Goal: Information Seeking & Learning: Learn about a topic

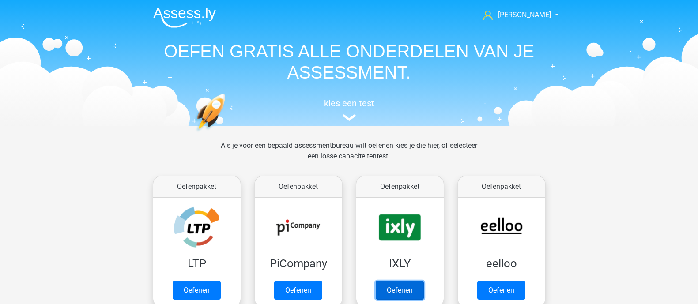
scroll to position [137, 0]
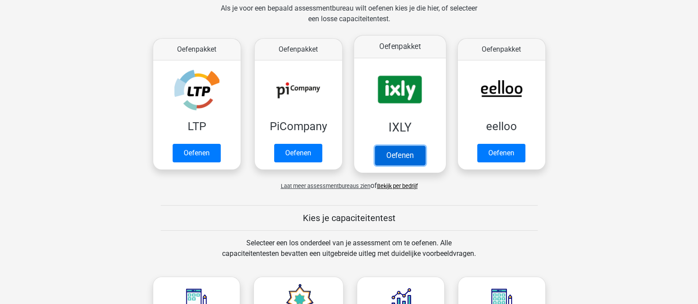
drag, startPoint x: 0, startPoint y: 0, endPoint x: 414, endPoint y: 131, distance: 434.7
click at [414, 146] on link "Oefenen" at bounding box center [400, 155] width 50 height 19
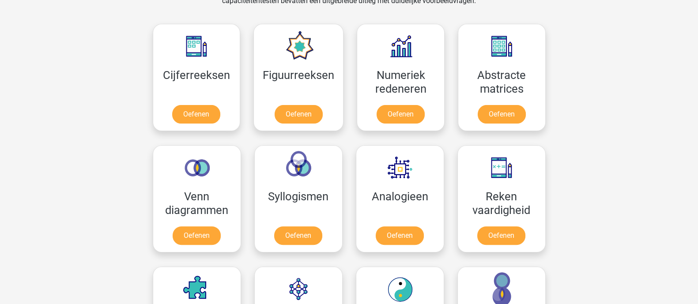
scroll to position [469, 0]
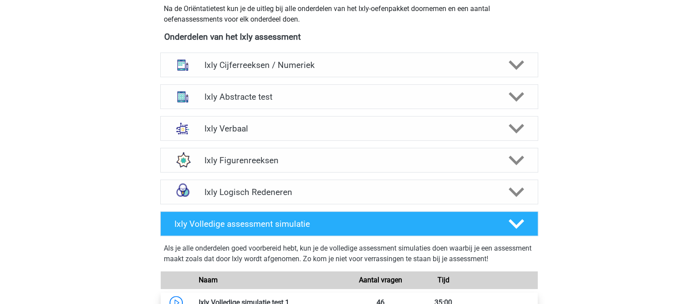
scroll to position [331, 0]
click at [282, 56] on div "Ixly Cijferreeksen / Numeriek" at bounding box center [349, 65] width 378 height 25
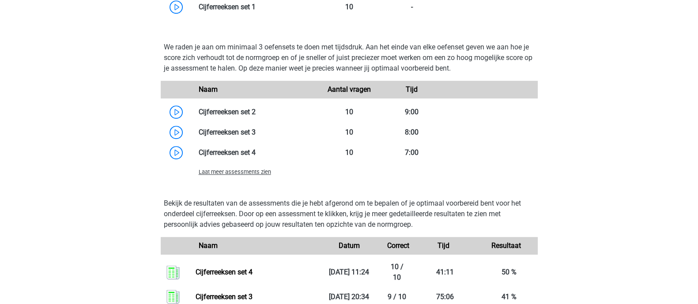
scroll to position [663, 0]
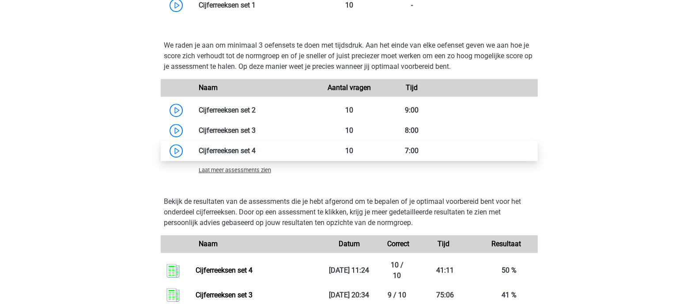
click at [256, 151] on link at bounding box center [256, 151] width 0 height 8
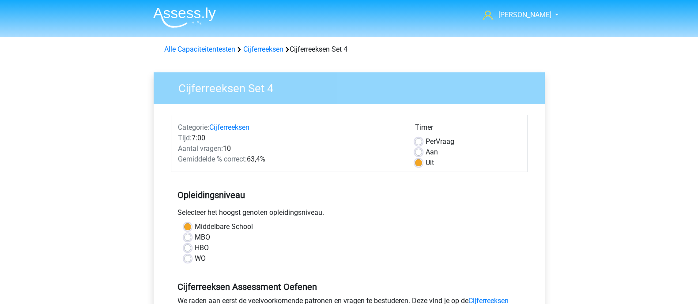
click at [423, 149] on div "Aan" at bounding box center [468, 152] width 106 height 11
click at [426, 151] on label "Aan" at bounding box center [432, 152] width 12 height 11
click at [418, 151] on input "Aan" at bounding box center [418, 151] width 7 height 9
radio input "true"
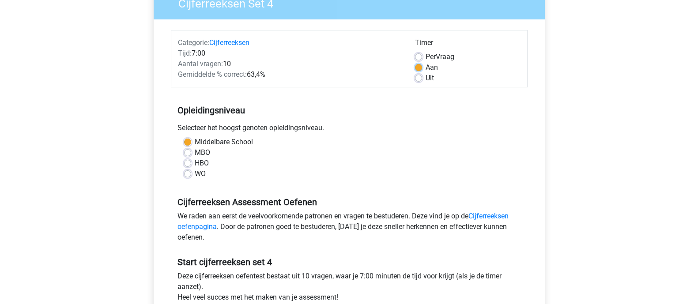
scroll to position [166, 0]
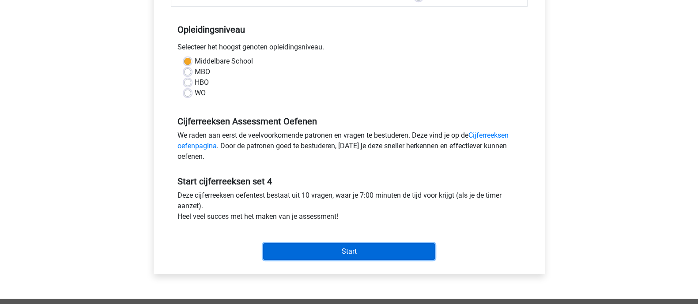
click at [369, 255] on input "Start" at bounding box center [349, 251] width 172 height 17
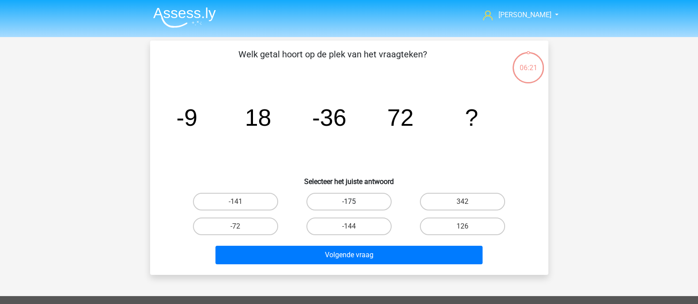
click at [377, 200] on label "-175" at bounding box center [349, 202] width 85 height 18
click at [355, 202] on input "-175" at bounding box center [352, 205] width 6 height 6
radio input "true"
click at [352, 228] on input "-144" at bounding box center [352, 230] width 6 height 6
radio input "true"
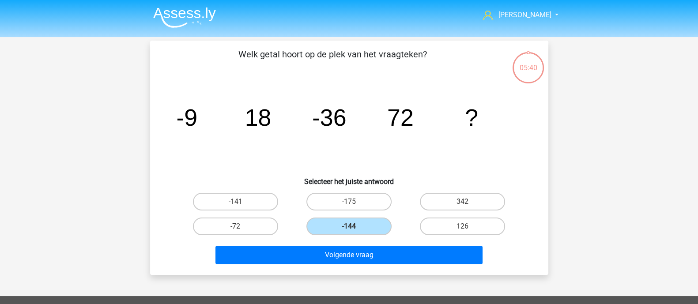
drag, startPoint x: 341, startPoint y: 198, endPoint x: 329, endPoint y: 178, distance: 23.9
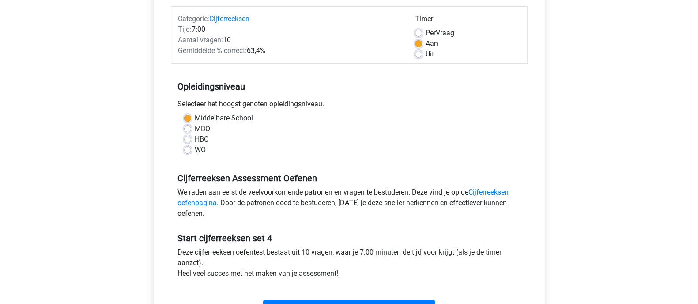
scroll to position [55, 0]
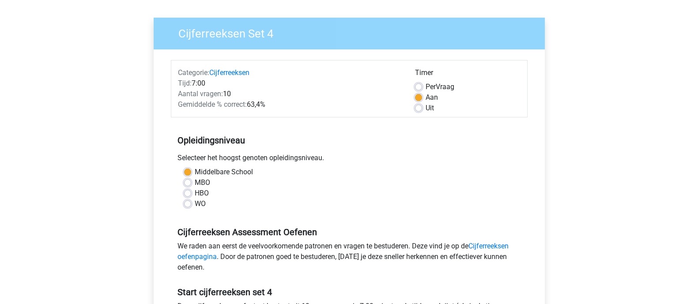
click at [419, 103] on div "Uit" at bounding box center [468, 108] width 106 height 11
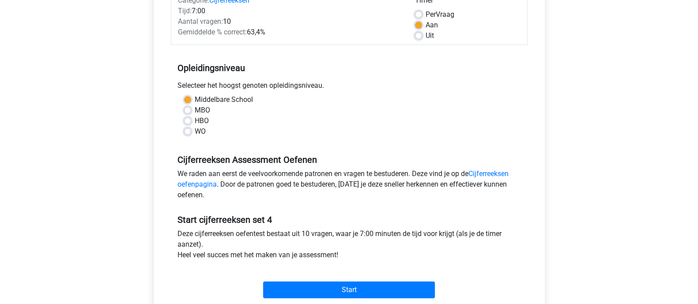
scroll to position [110, 0]
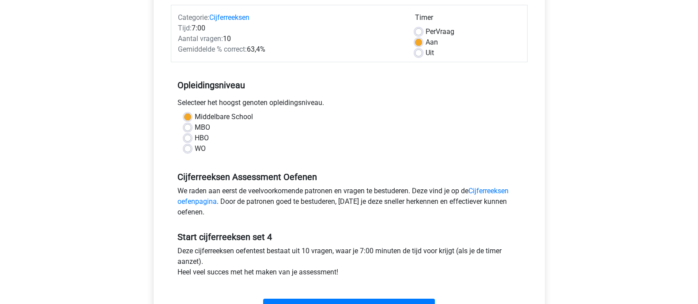
click at [414, 56] on div "Timer Per Vraag Aan Uit" at bounding box center [468, 35] width 119 height 46
click at [426, 52] on label "Uit" at bounding box center [430, 53] width 8 height 11
click at [417, 52] on input "Uit" at bounding box center [418, 52] width 7 height 9
radio input "true"
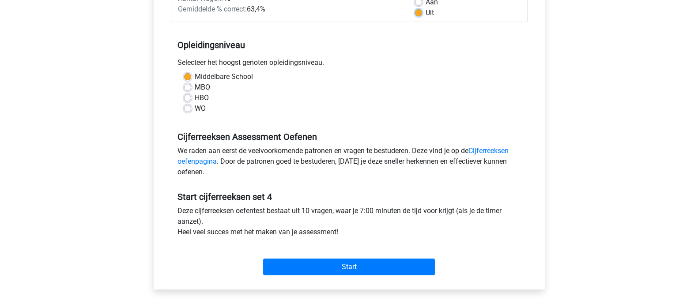
scroll to position [220, 0]
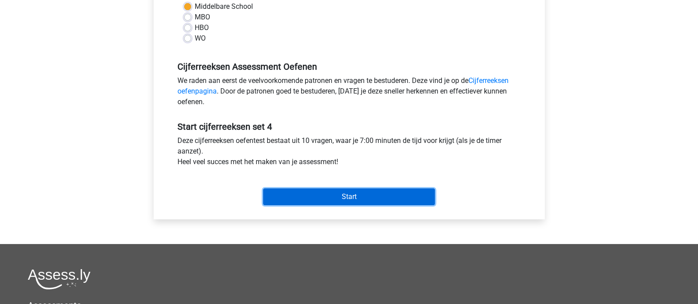
click at [392, 197] on input "Start" at bounding box center [349, 197] width 172 height 17
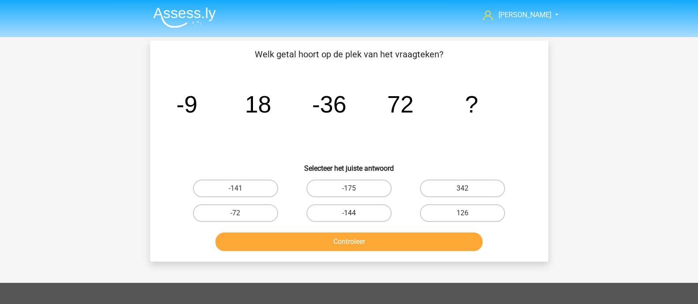
click at [346, 216] on label "-144" at bounding box center [349, 214] width 85 height 18
click at [349, 216] on input "-144" at bounding box center [352, 216] width 6 height 6
radio input "true"
click at [362, 249] on button "Controleer" at bounding box center [349, 242] width 267 height 19
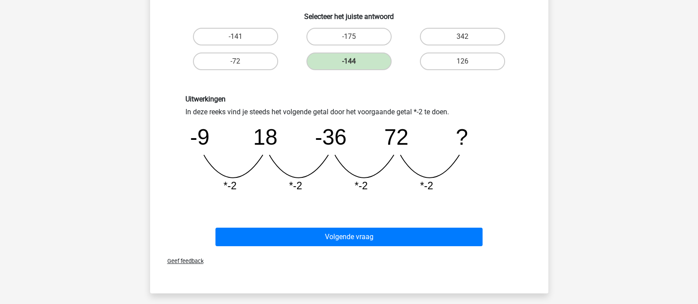
scroll to position [166, 0]
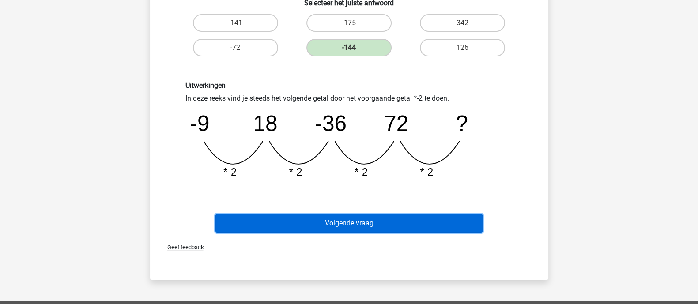
click at [367, 224] on button "Volgende vraag" at bounding box center [349, 223] width 267 height 19
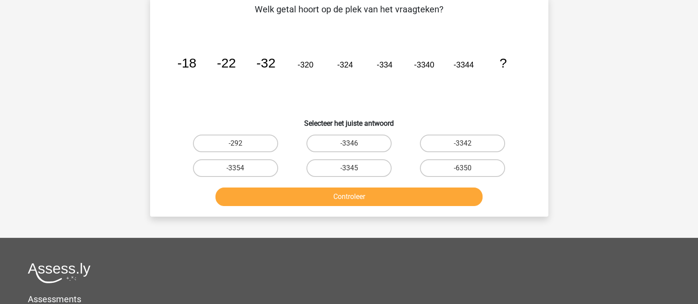
scroll to position [41, 0]
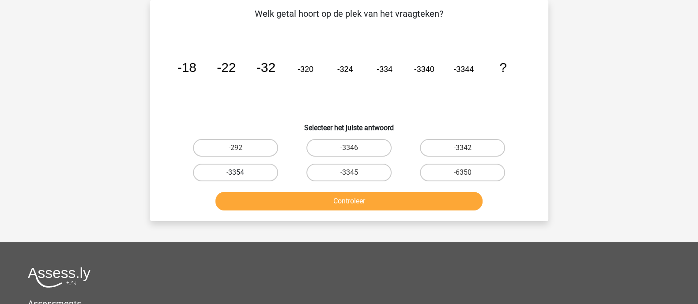
click at [265, 172] on label "-3354" at bounding box center [235, 173] width 85 height 18
click at [241, 173] on input "-3354" at bounding box center [238, 176] width 6 height 6
radio input "true"
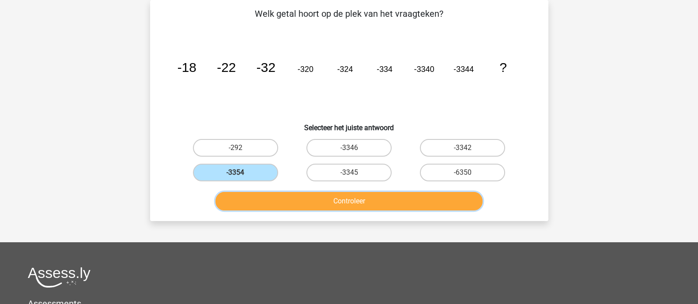
click at [372, 209] on button "Controleer" at bounding box center [349, 201] width 267 height 19
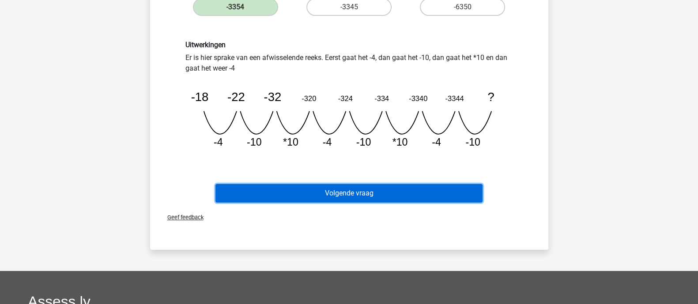
click at [442, 188] on button "Volgende vraag" at bounding box center [349, 193] width 267 height 19
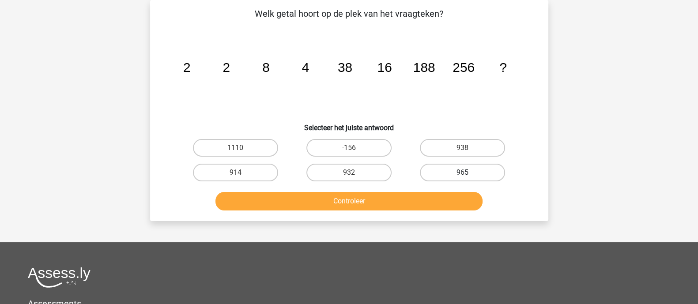
click at [482, 170] on label "965" at bounding box center [462, 173] width 85 height 18
click at [469, 173] on input "965" at bounding box center [466, 176] width 6 height 6
radio input "true"
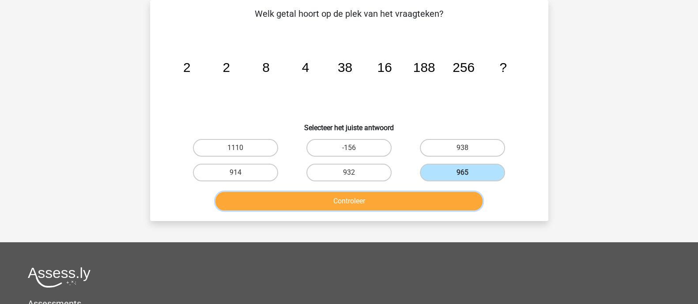
click at [439, 203] on button "Controleer" at bounding box center [349, 201] width 267 height 19
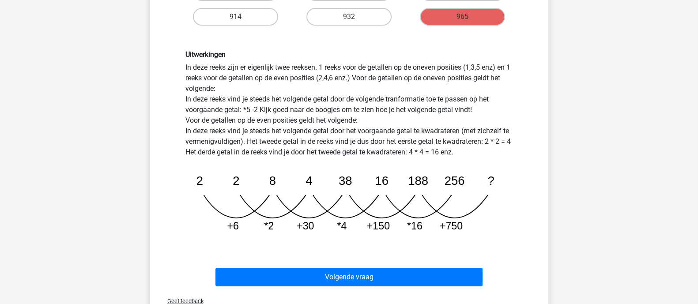
scroll to position [196, 0]
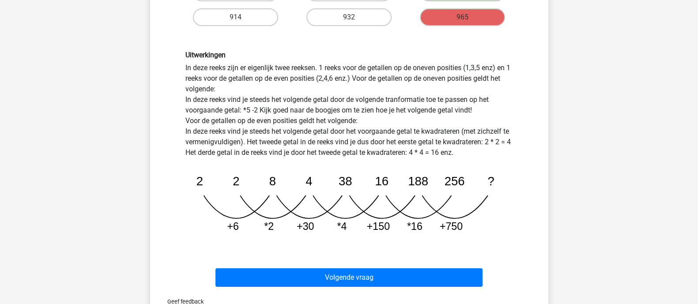
click at [305, 129] on div "Uitwerkingen In deze reeks zijn er eigenlijk twee reeksen. 1 reeks voor de geta…" at bounding box center [349, 146] width 341 height 190
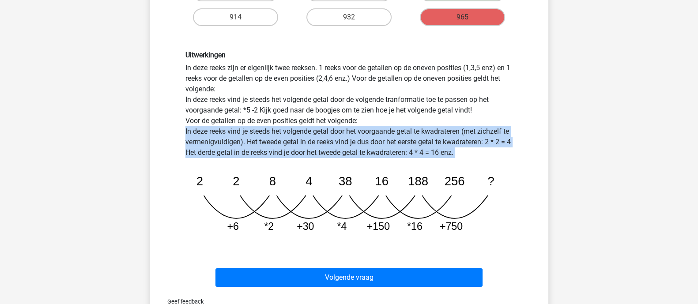
click at [305, 129] on div "Uitwerkingen In deze reeks zijn er eigenlijk twee reeksen. 1 reeks voor de geta…" at bounding box center [349, 146] width 341 height 190
click at [439, 131] on div "Uitwerkingen In deze reeks zijn er eigenlijk twee reeksen. 1 reeks voor de geta…" at bounding box center [349, 146] width 341 height 190
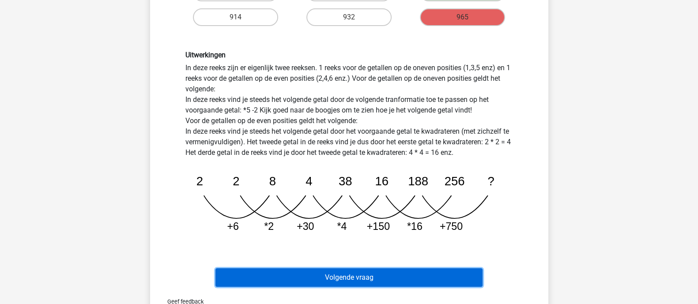
click at [424, 275] on button "Volgende vraag" at bounding box center [349, 278] width 267 height 19
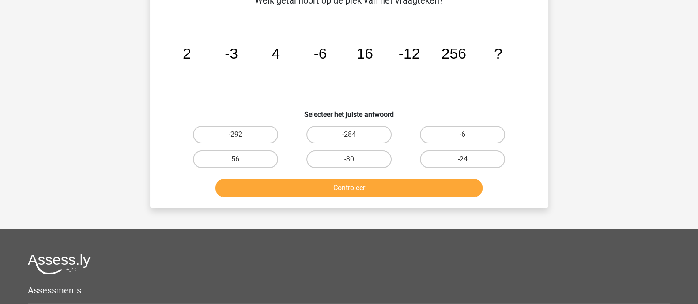
scroll to position [41, 0]
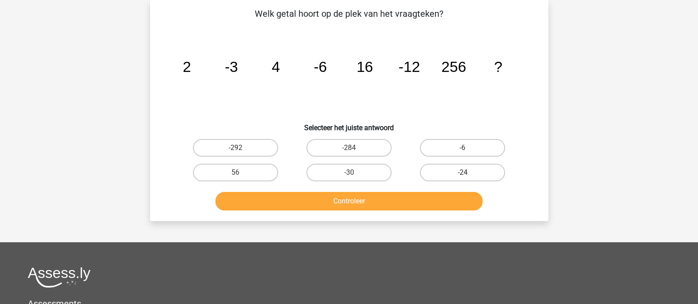
click at [478, 170] on label "-24" at bounding box center [462, 173] width 85 height 18
click at [469, 173] on input "-24" at bounding box center [466, 176] width 6 height 6
radio input "true"
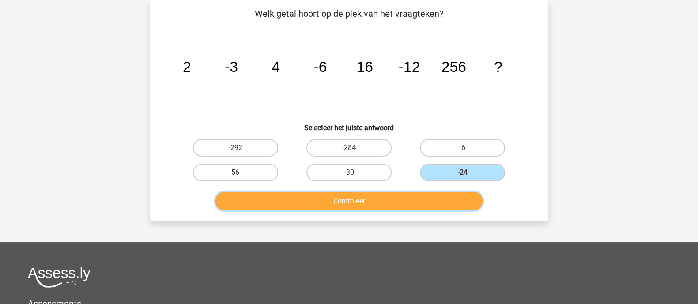
click at [440, 197] on button "Controleer" at bounding box center [349, 201] width 267 height 19
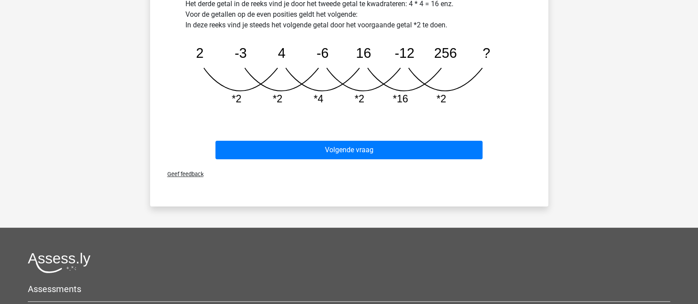
scroll to position [317, 0]
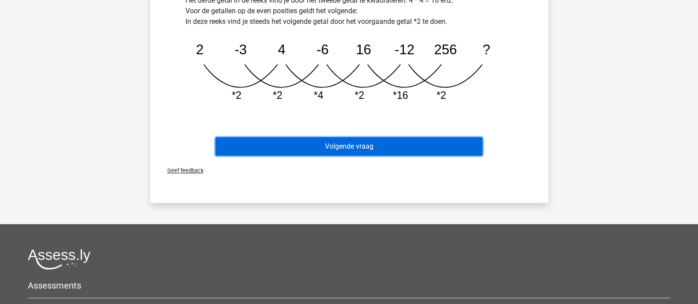
click at [447, 147] on button "Volgende vraag" at bounding box center [349, 146] width 267 height 19
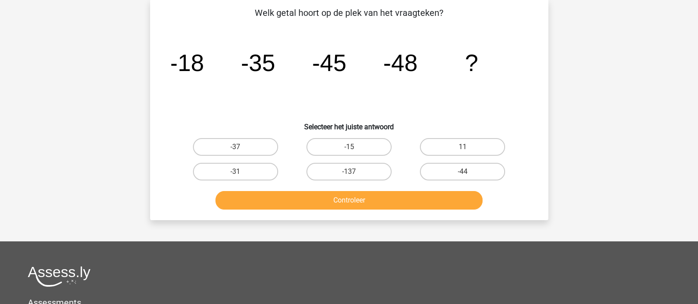
scroll to position [41, 0]
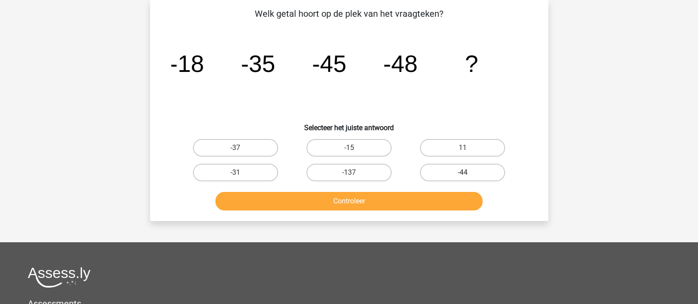
click at [484, 173] on label "-44" at bounding box center [462, 173] width 85 height 18
click at [469, 173] on input "-44" at bounding box center [466, 176] width 6 height 6
radio input "true"
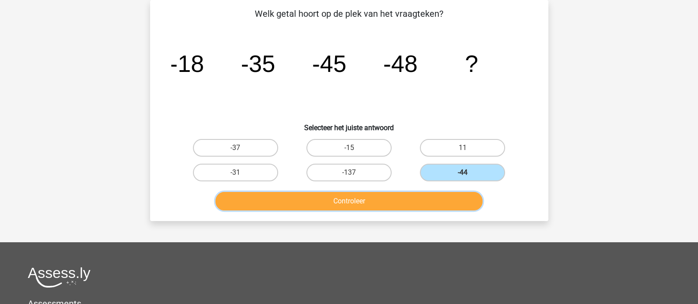
click at [403, 206] on button "Controleer" at bounding box center [349, 201] width 267 height 19
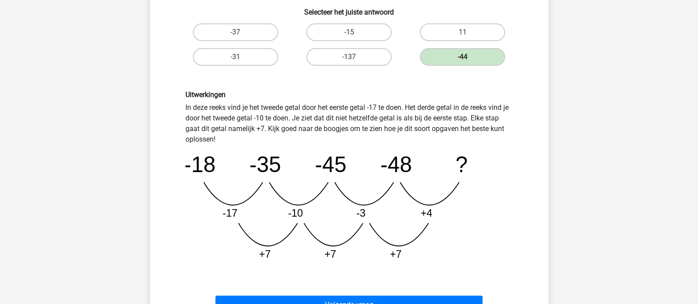
scroll to position [206, 0]
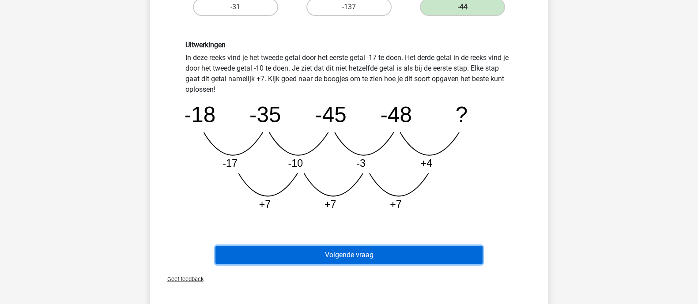
click at [424, 249] on button "Volgende vraag" at bounding box center [349, 255] width 267 height 19
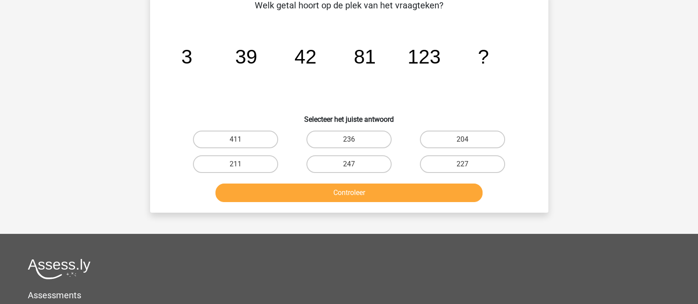
scroll to position [41, 0]
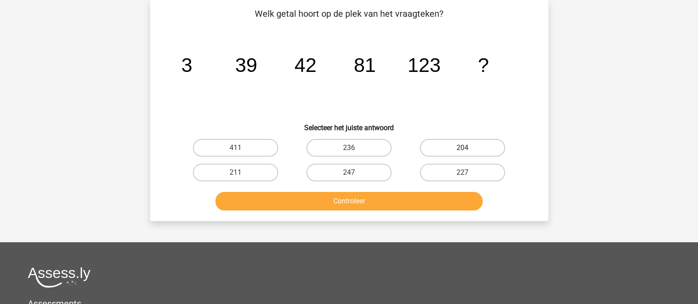
click at [484, 141] on label "204" at bounding box center [462, 148] width 85 height 18
click at [469, 148] on input "204" at bounding box center [466, 151] width 6 height 6
radio input "true"
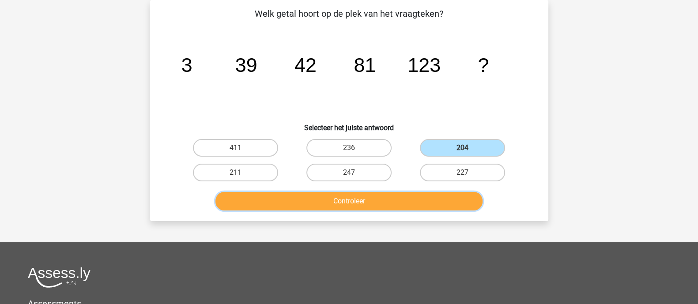
click at [413, 205] on button "Controleer" at bounding box center [349, 201] width 267 height 19
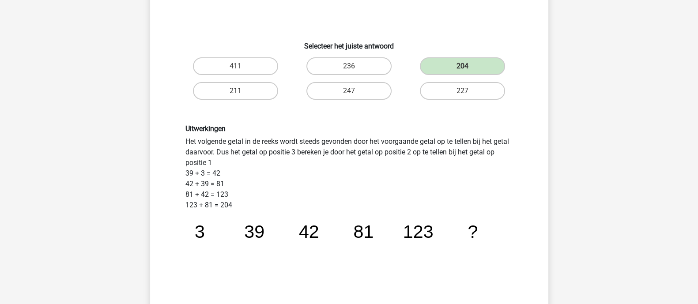
scroll to position [206, 0]
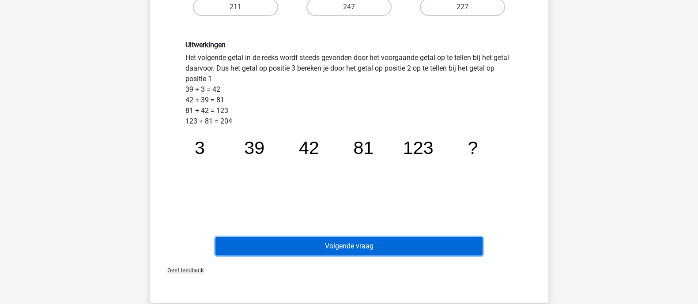
click at [415, 240] on button "Volgende vraag" at bounding box center [349, 246] width 267 height 19
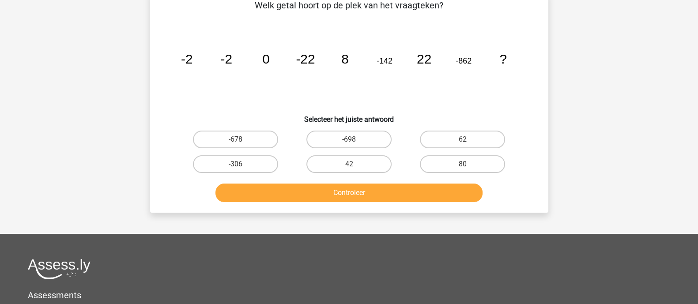
scroll to position [41, 0]
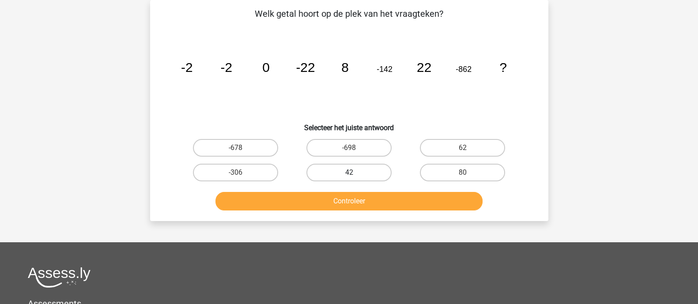
click at [364, 169] on label "42" at bounding box center [349, 173] width 85 height 18
click at [355, 173] on input "42" at bounding box center [352, 176] width 6 height 6
radio input "true"
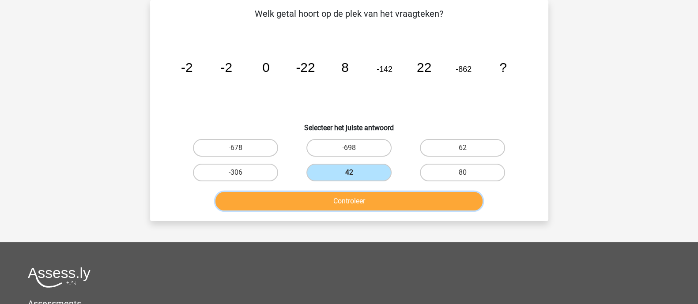
click at [373, 197] on button "Controleer" at bounding box center [349, 201] width 267 height 19
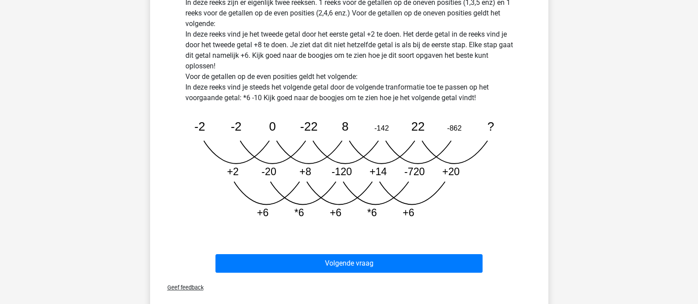
scroll to position [276, 0]
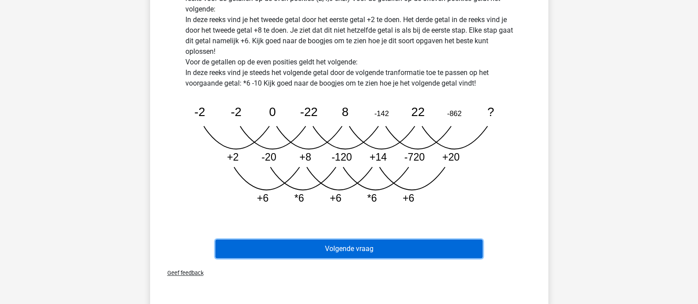
click at [387, 243] on button "Volgende vraag" at bounding box center [349, 249] width 267 height 19
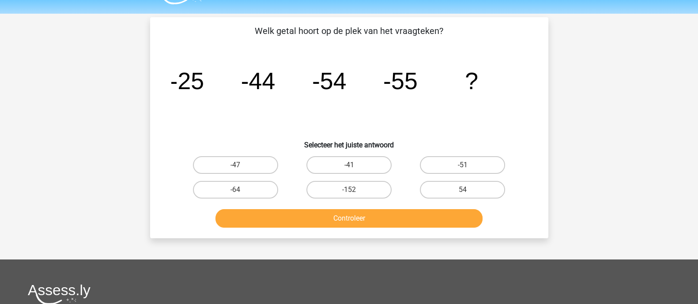
scroll to position [0, 0]
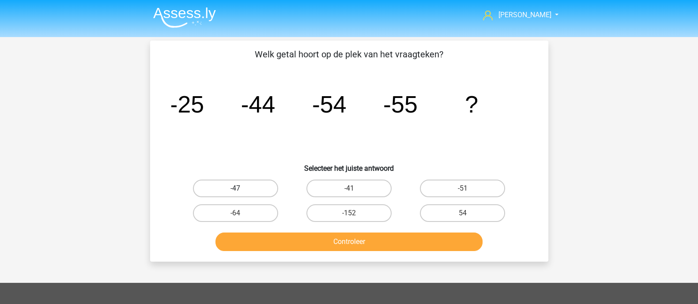
click at [239, 187] on label "-47" at bounding box center [235, 189] width 85 height 18
click at [239, 189] on input "-47" at bounding box center [238, 192] width 6 height 6
radio input "true"
click at [238, 240] on button "Controleer" at bounding box center [349, 242] width 267 height 19
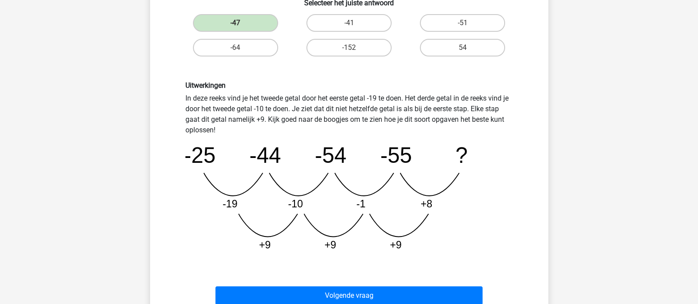
scroll to position [220, 0]
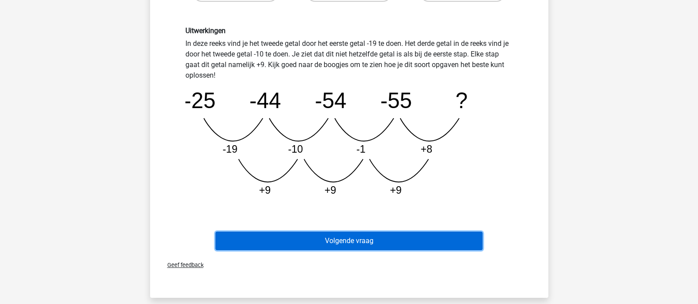
click at [322, 242] on button "Volgende vraag" at bounding box center [349, 241] width 267 height 19
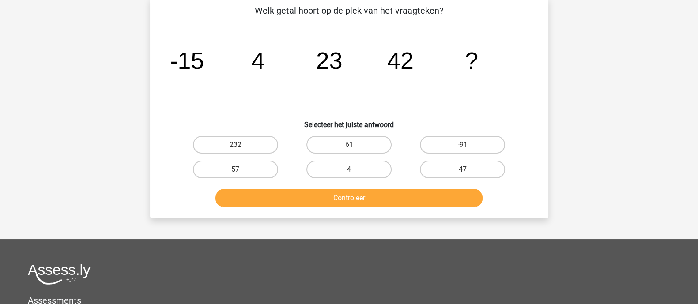
scroll to position [41, 0]
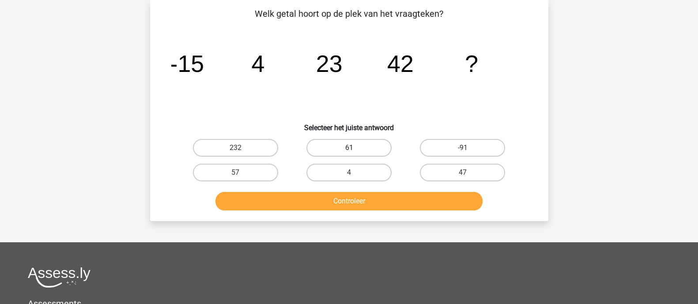
click at [346, 153] on label "61" at bounding box center [349, 148] width 85 height 18
click at [349, 153] on input "61" at bounding box center [352, 151] width 6 height 6
radio input "true"
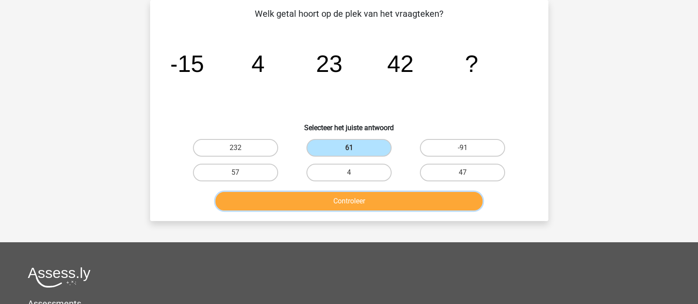
click at [338, 203] on button "Controleer" at bounding box center [349, 201] width 267 height 19
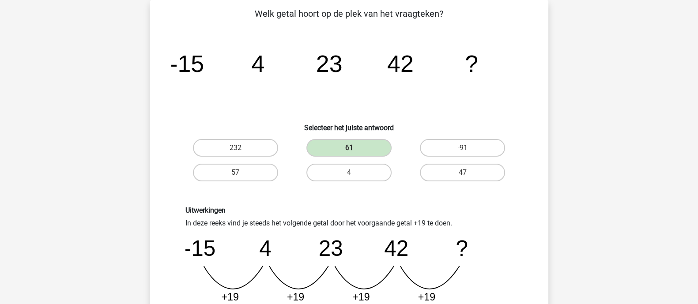
scroll to position [151, 0]
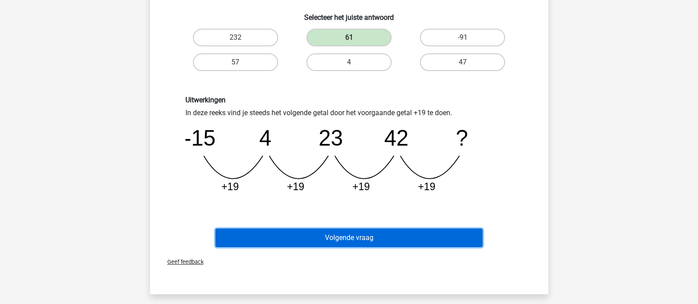
click at [398, 235] on button "Volgende vraag" at bounding box center [349, 238] width 267 height 19
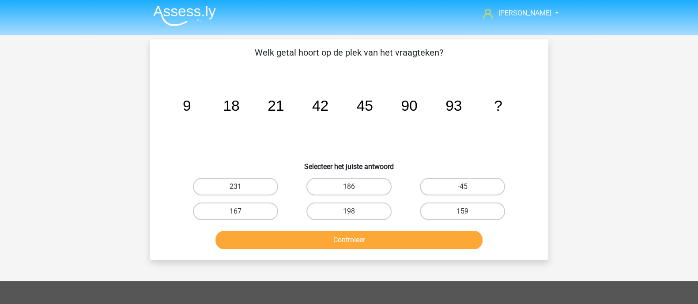
scroll to position [0, 0]
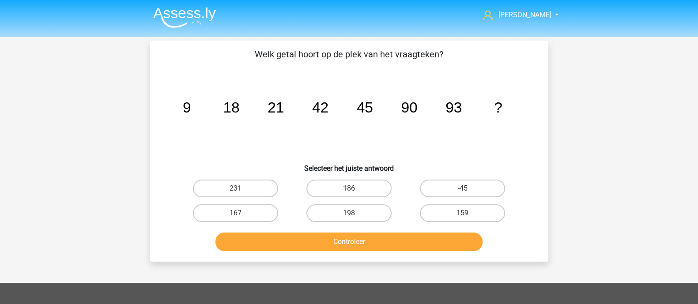
click at [361, 191] on label "186" at bounding box center [349, 189] width 85 height 18
click at [355, 191] on input "186" at bounding box center [352, 192] width 6 height 6
radio input "true"
click at [338, 246] on button "Controleer" at bounding box center [349, 242] width 267 height 19
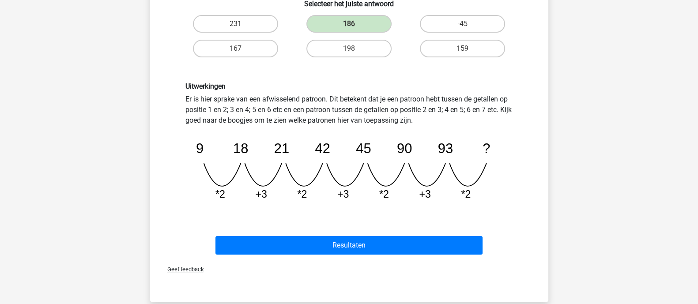
scroll to position [166, 0]
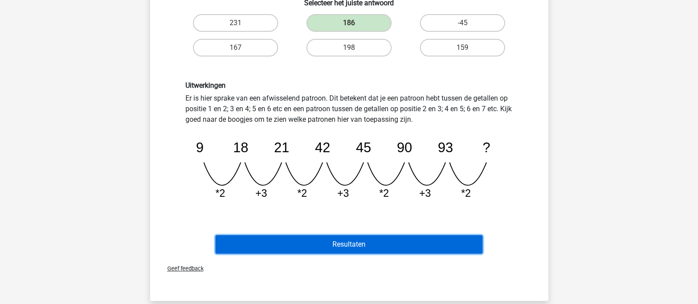
click at [457, 243] on button "Resultaten" at bounding box center [349, 244] width 267 height 19
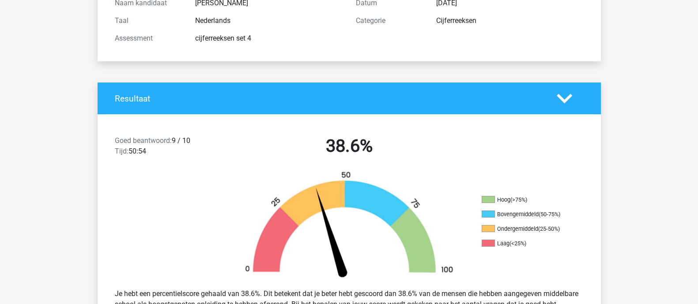
scroll to position [166, 0]
